Goal: Transaction & Acquisition: Book appointment/travel/reservation

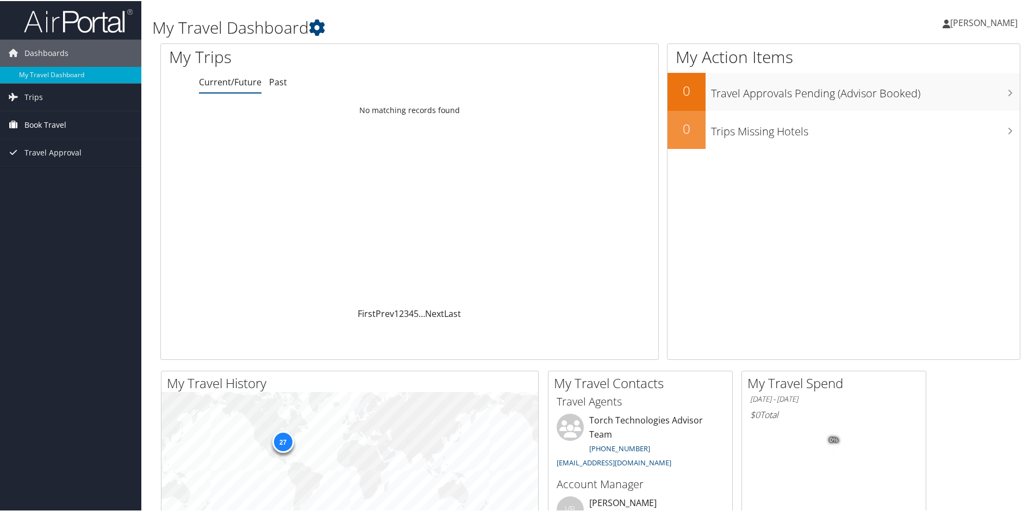
click at [42, 121] on span "Book Travel" at bounding box center [45, 123] width 42 height 27
click at [41, 176] on link "Book/Manage Online Trips" at bounding box center [70, 178] width 141 height 16
